Goal: Task Accomplishment & Management: Complete application form

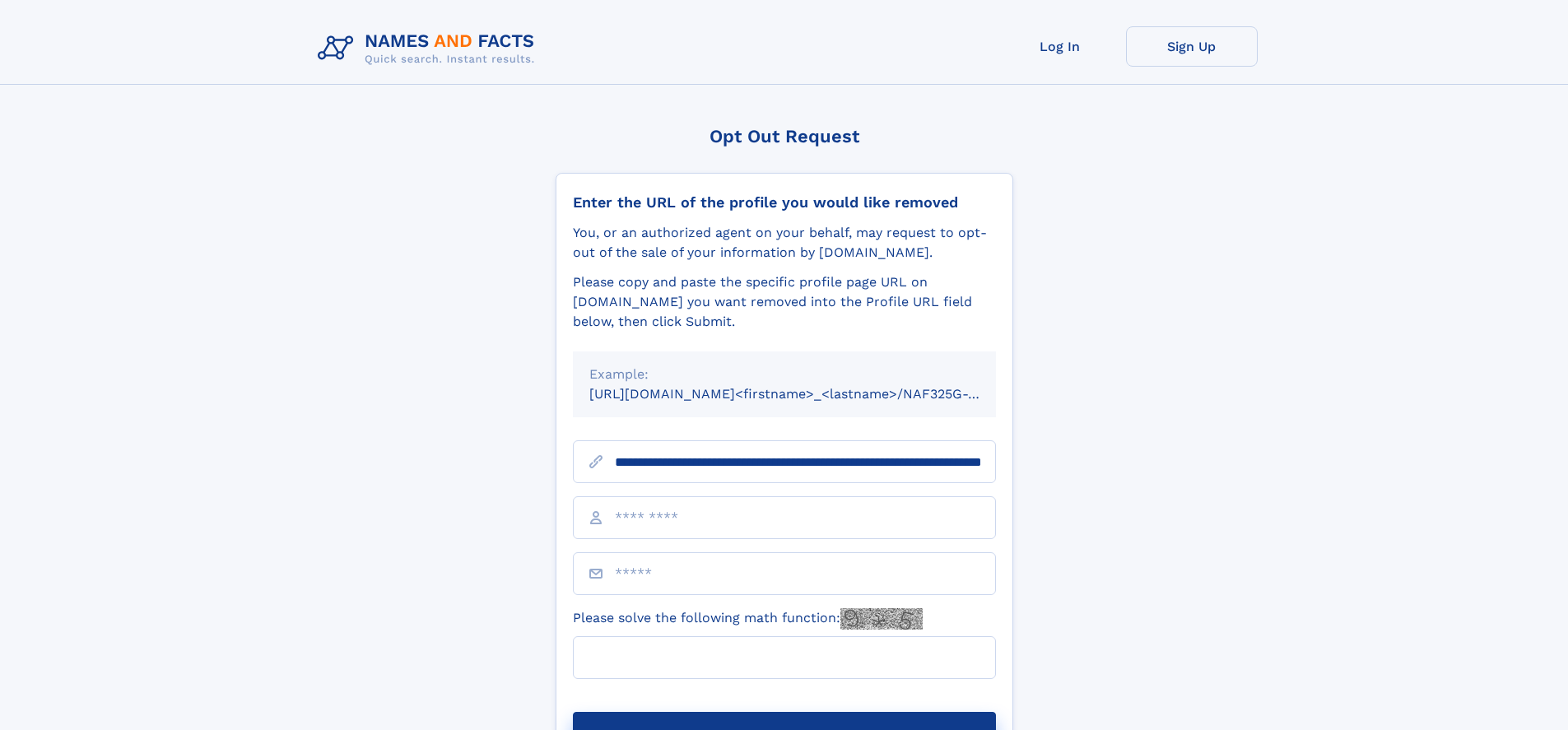
scroll to position [0, 174]
type input "**********"
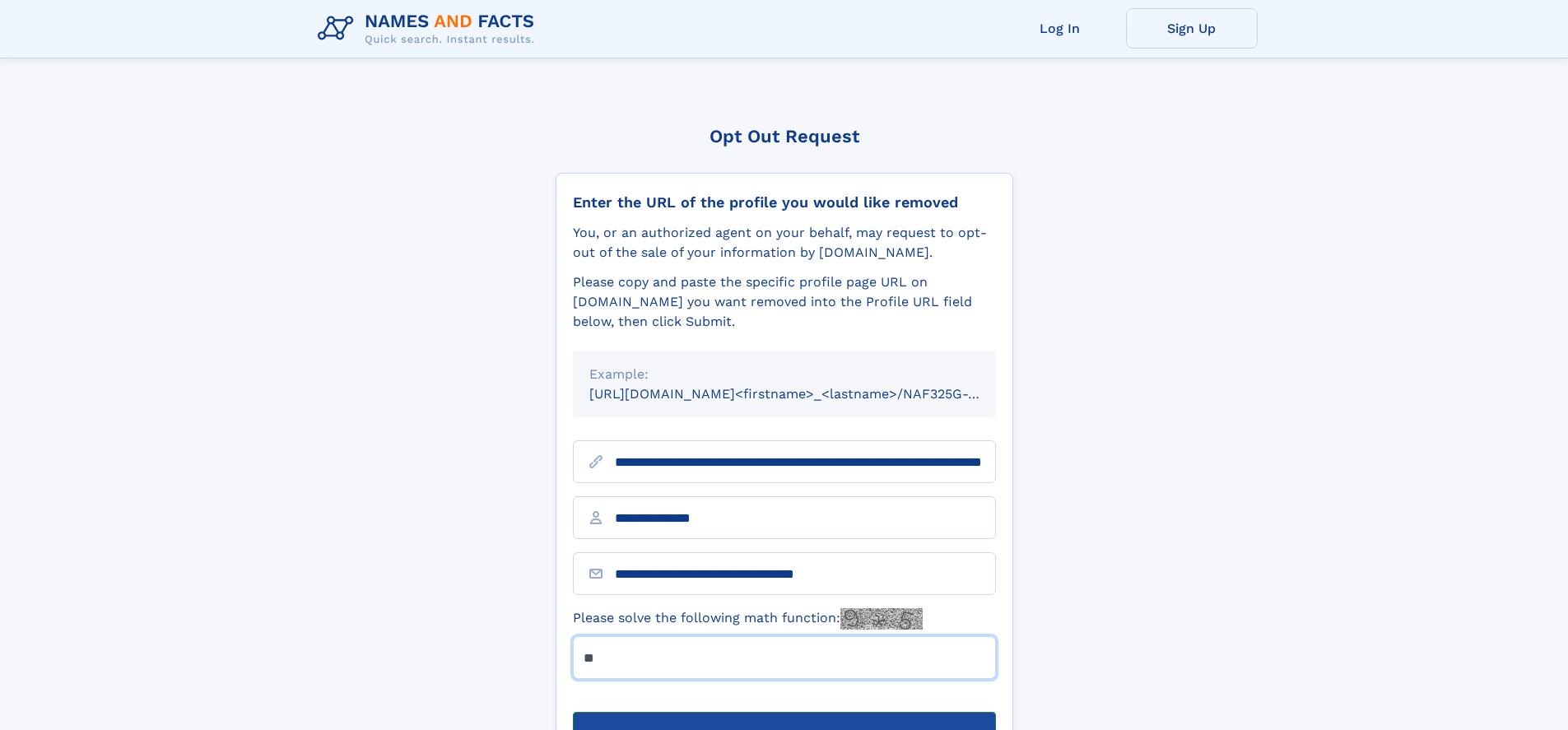
type input "**"
click at [784, 712] on button "Submit Opt Out Request" at bounding box center [784, 737] width 423 height 52
